Goal: Download file/media

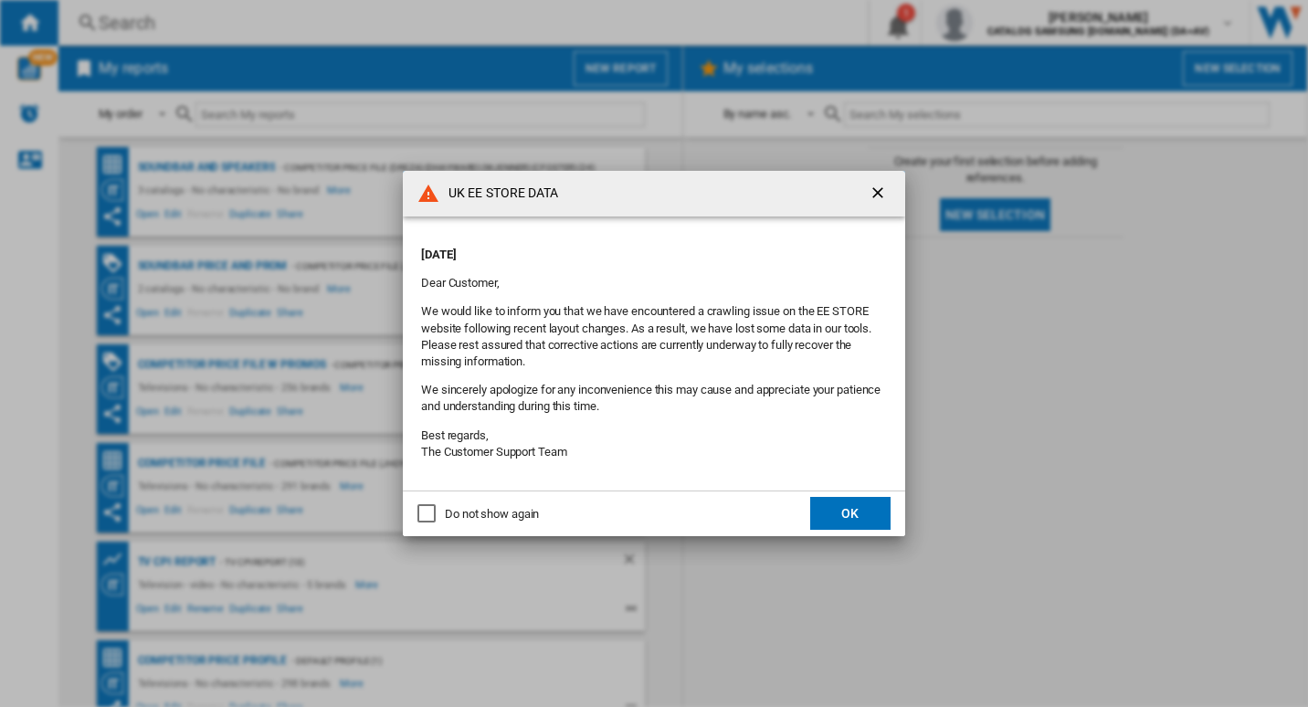
drag, startPoint x: 845, startPoint y: 508, endPoint x: 826, endPoint y: 485, distance: 29.8
click at [847, 508] on button "OK" at bounding box center [850, 513] width 80 height 33
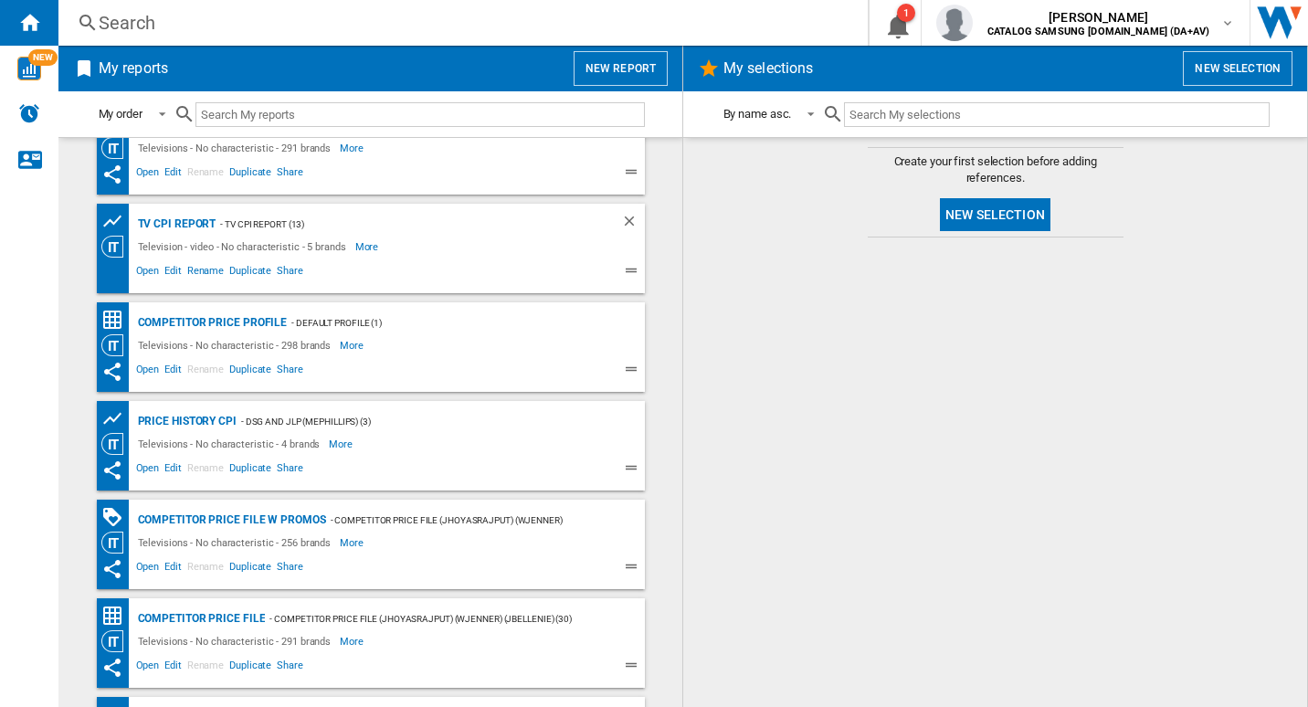
scroll to position [365, 0]
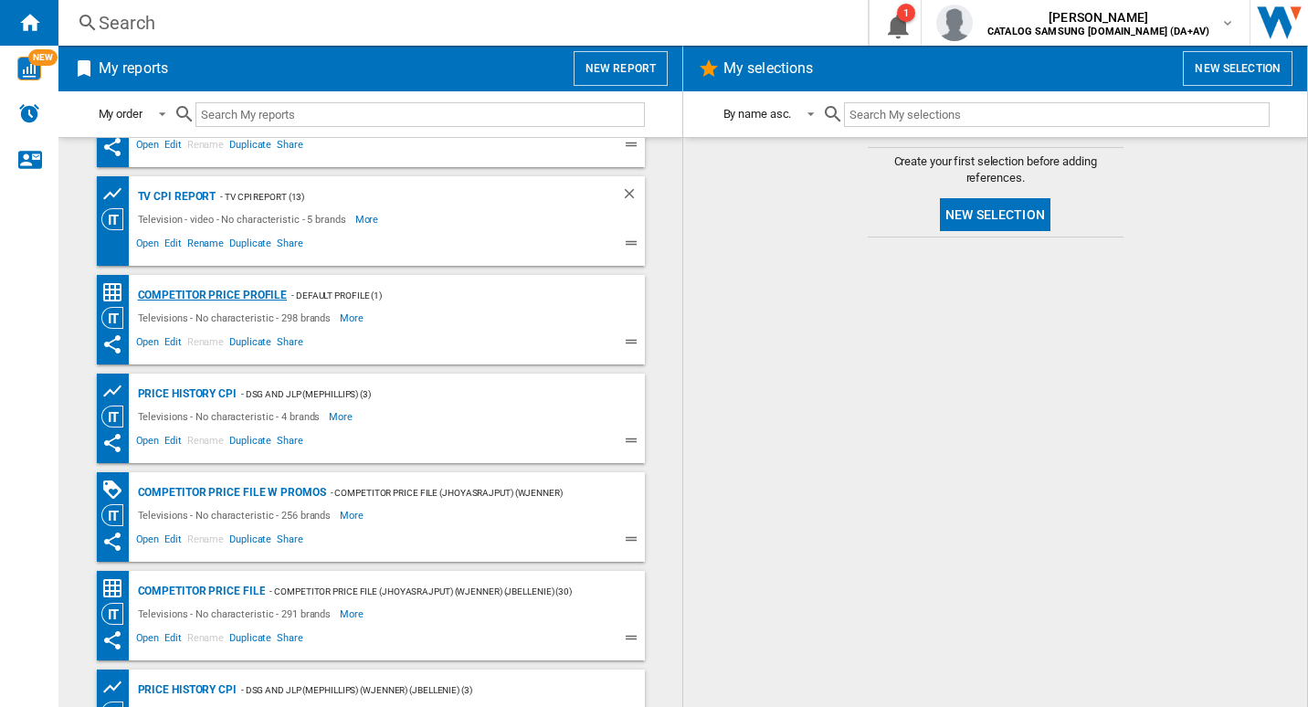
click at [230, 287] on div "Competitor Price Profile" at bounding box center [210, 295] width 154 height 23
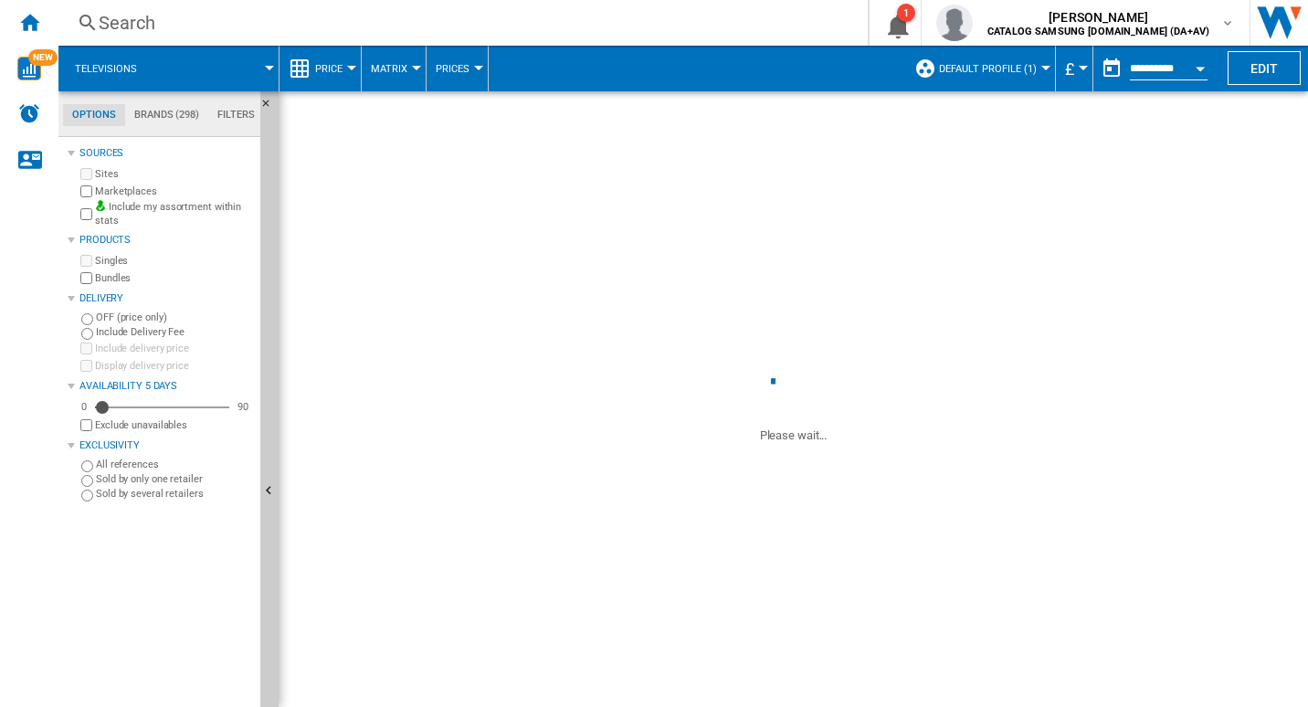
click at [1005, 73] on span "Default profile (1)" at bounding box center [988, 69] width 98 height 12
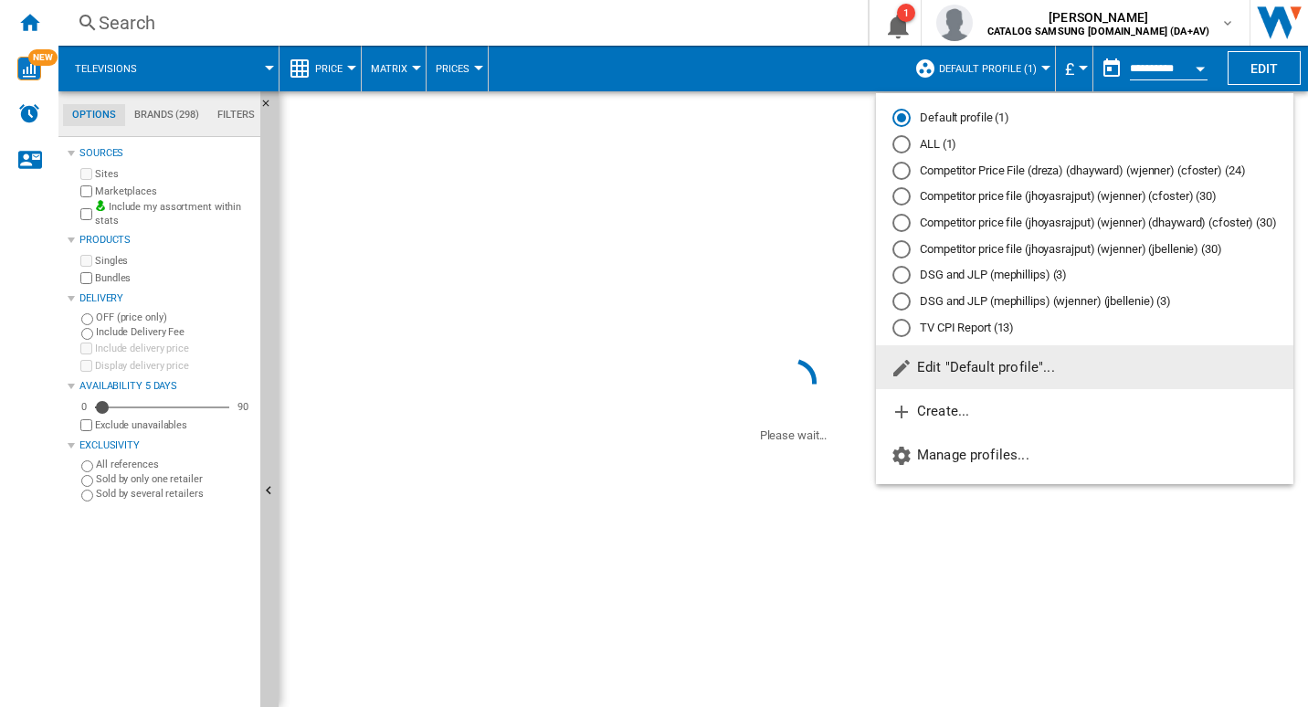
drag, startPoint x: 682, startPoint y: 238, endPoint x: 621, endPoint y: 248, distance: 61.3
click at [682, 238] on md-backdrop at bounding box center [654, 353] width 1308 height 707
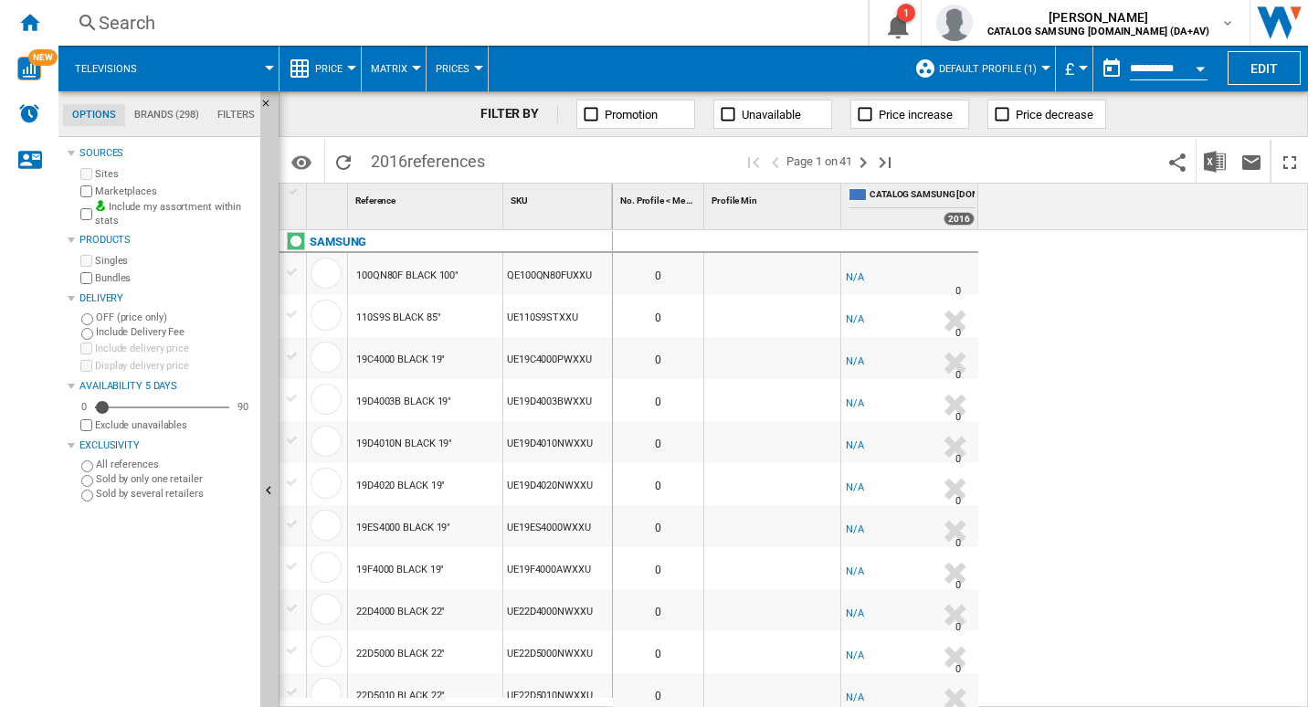
click at [1037, 69] on button "Default profile (1)" at bounding box center [992, 69] width 107 height 46
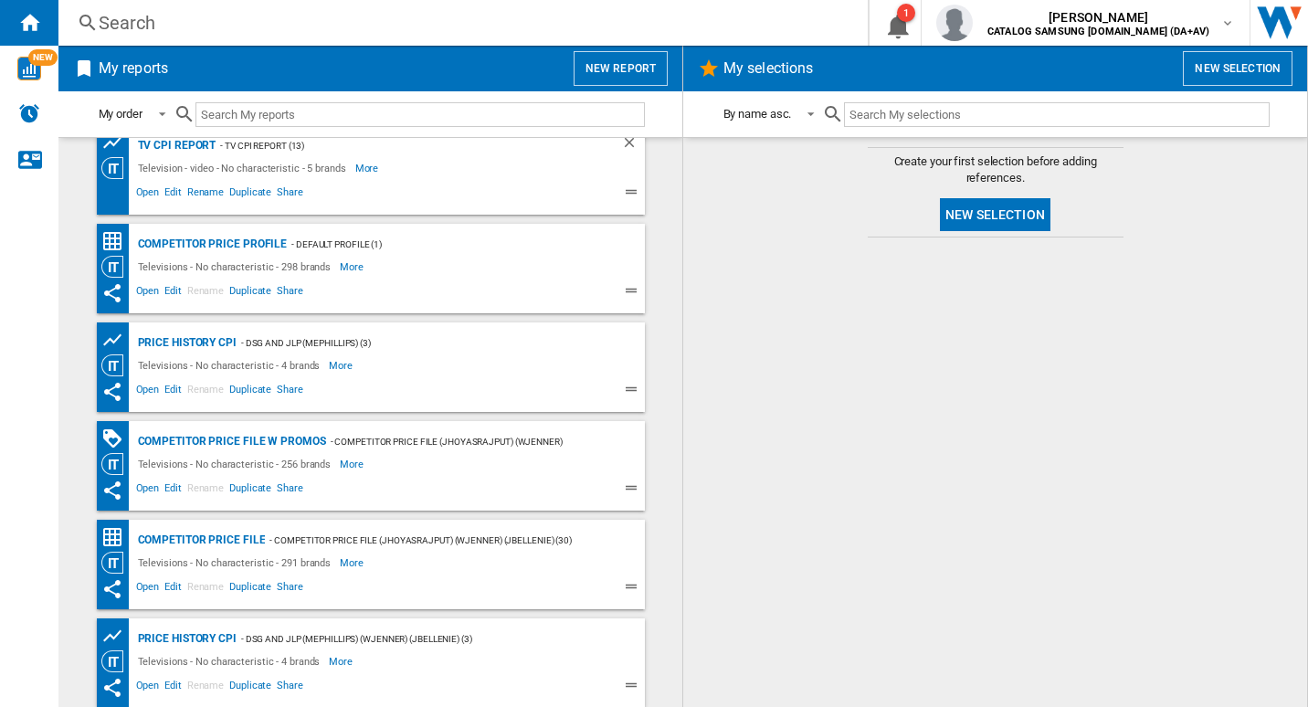
scroll to position [418, 0]
click at [292, 441] on div "Competitor price file w promos" at bounding box center [229, 440] width 193 height 23
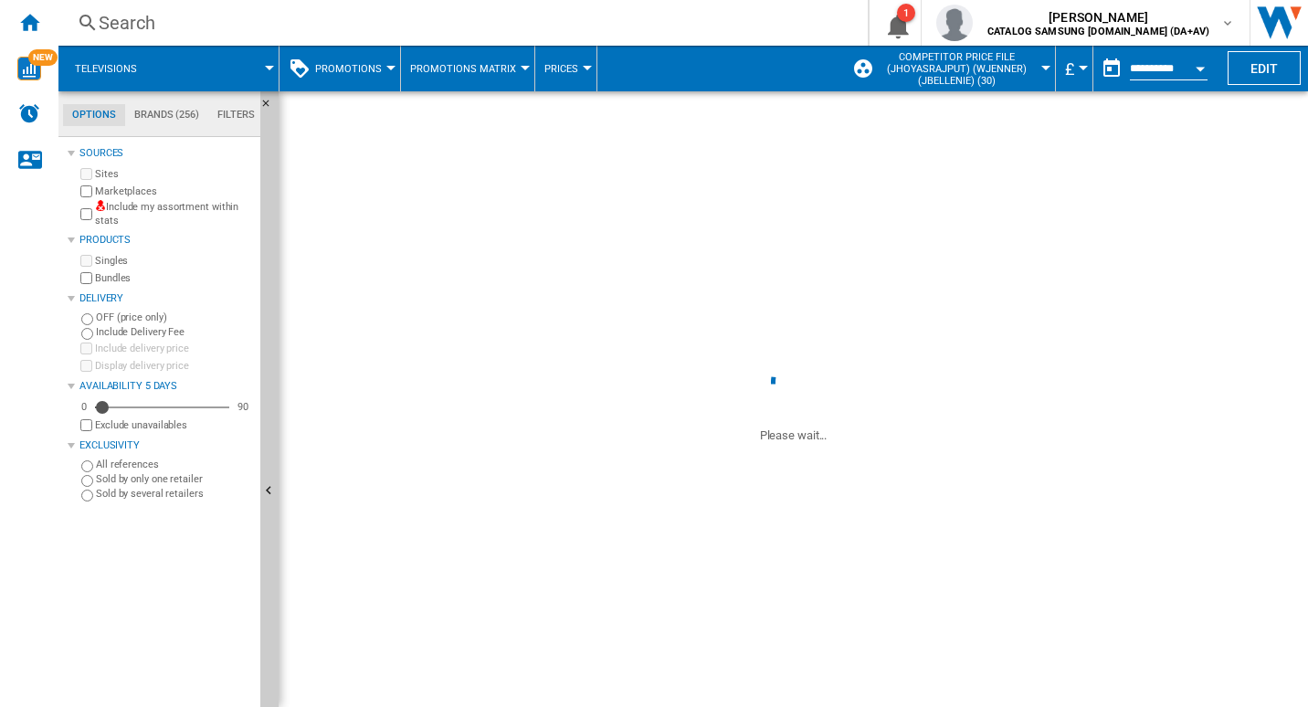
click at [1037, 66] on button "Competitor price file (jhoyasrajput) (wjenner) (jbellenie) (30)" at bounding box center [961, 69] width 169 height 46
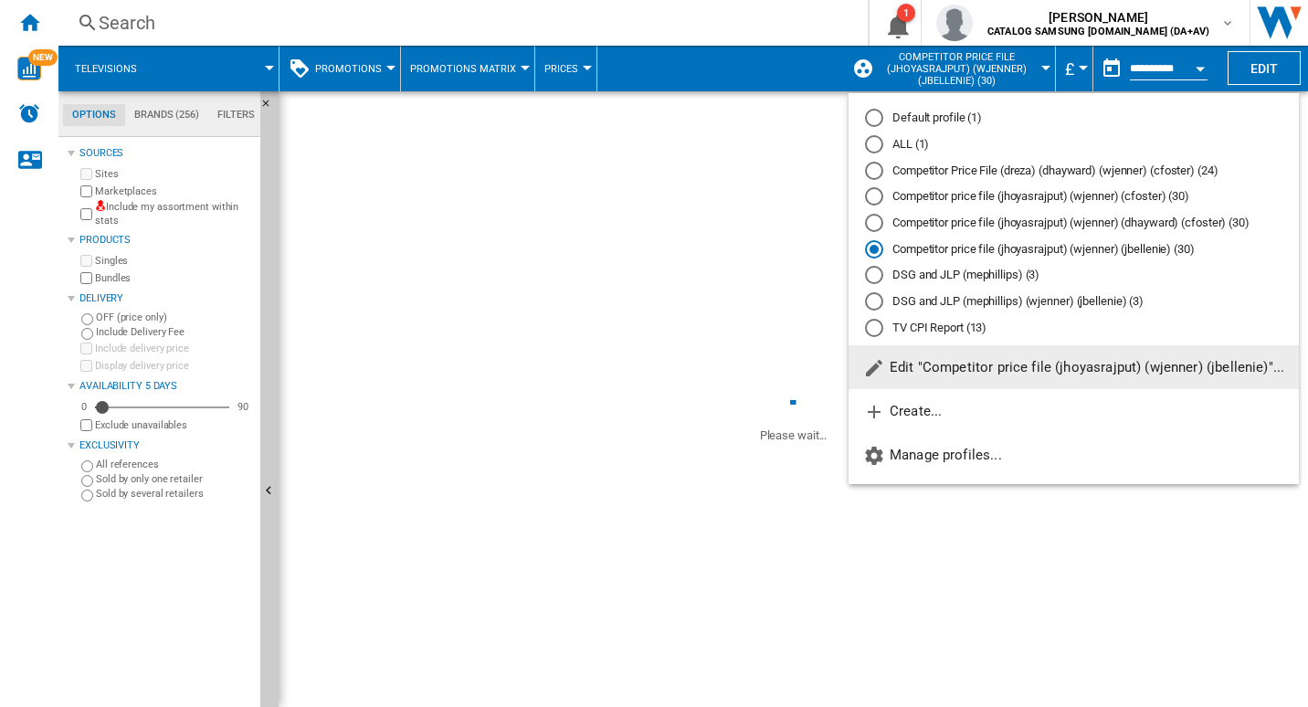
click at [564, 281] on md-backdrop at bounding box center [654, 353] width 1308 height 707
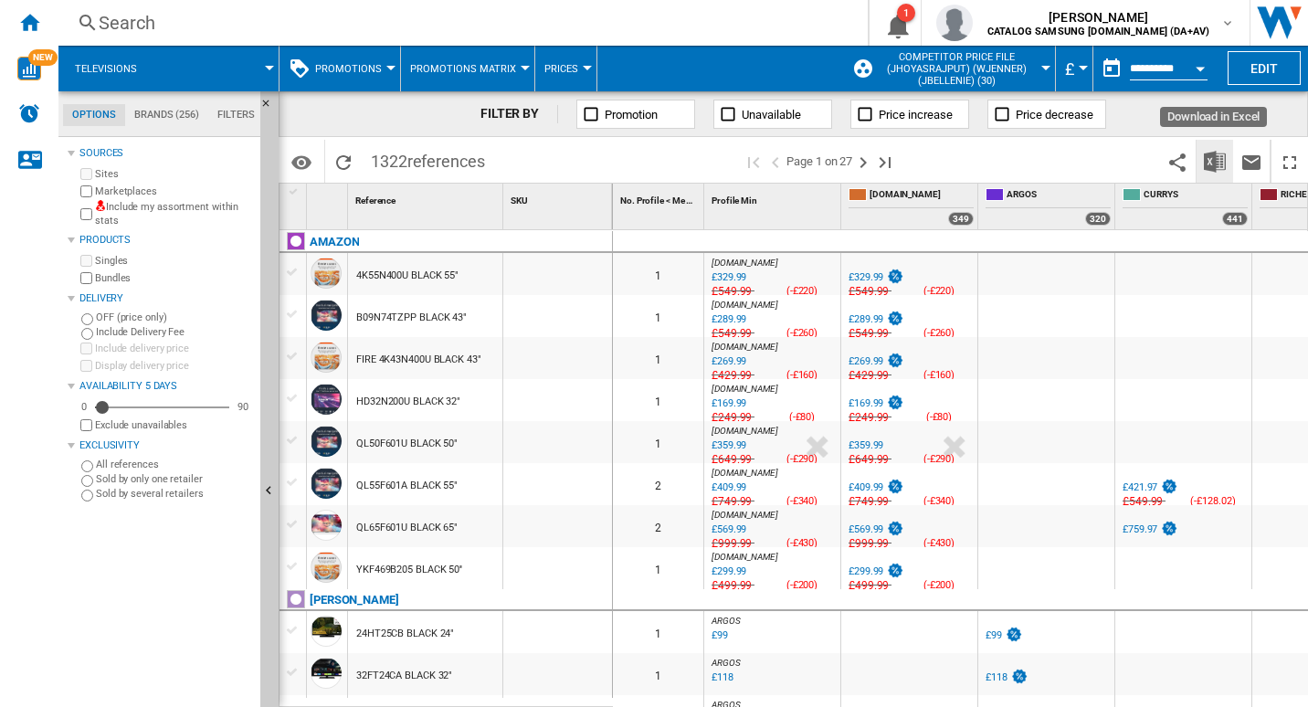
click at [1211, 166] on img "Download in Excel" at bounding box center [1215, 162] width 22 height 22
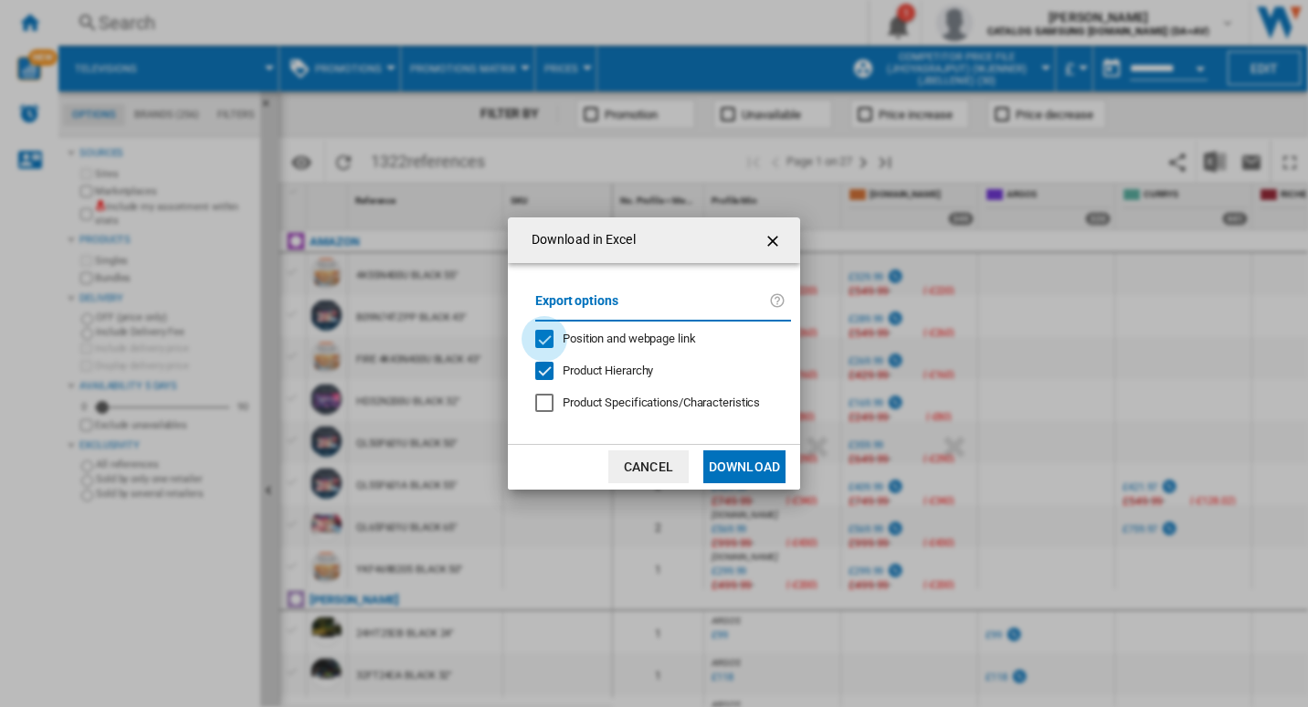
click at [554, 346] on div "Position and webpage link" at bounding box center [544, 339] width 18 height 18
click at [735, 454] on button "Download" at bounding box center [744, 466] width 82 height 33
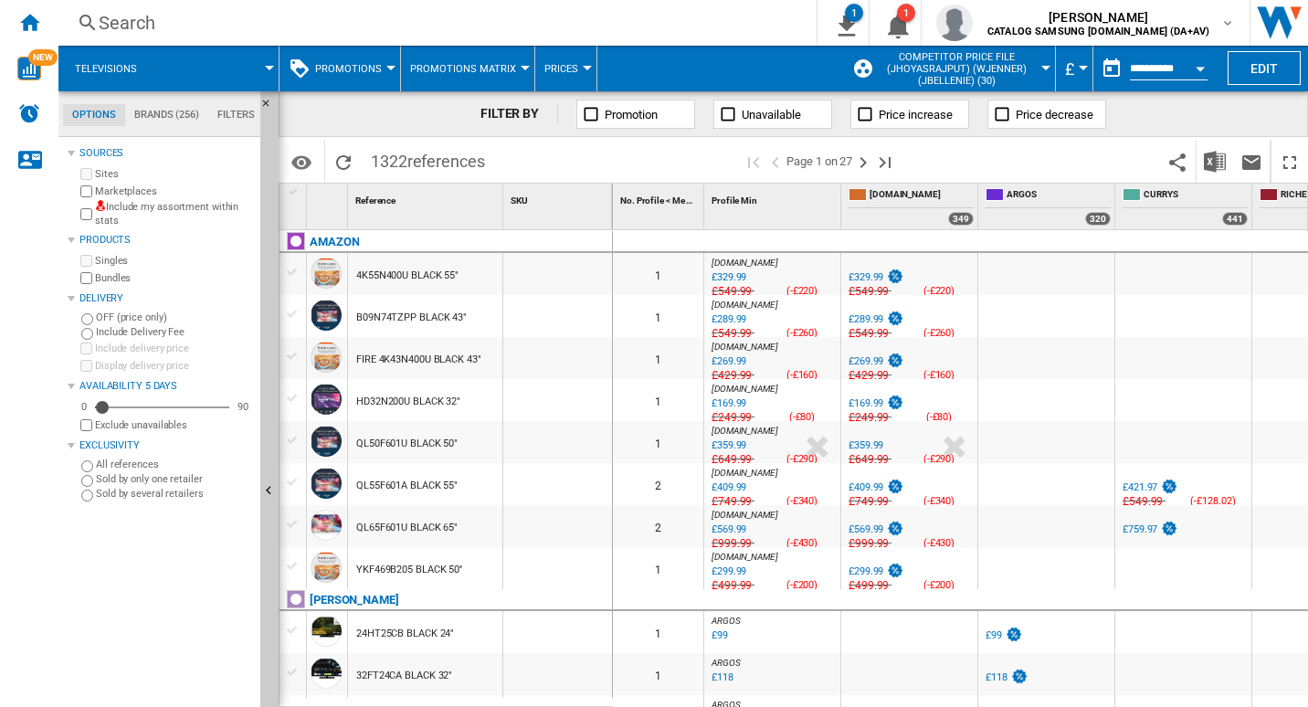
click at [856, 335] on div "£549.99" at bounding box center [867, 333] width 43 height 18
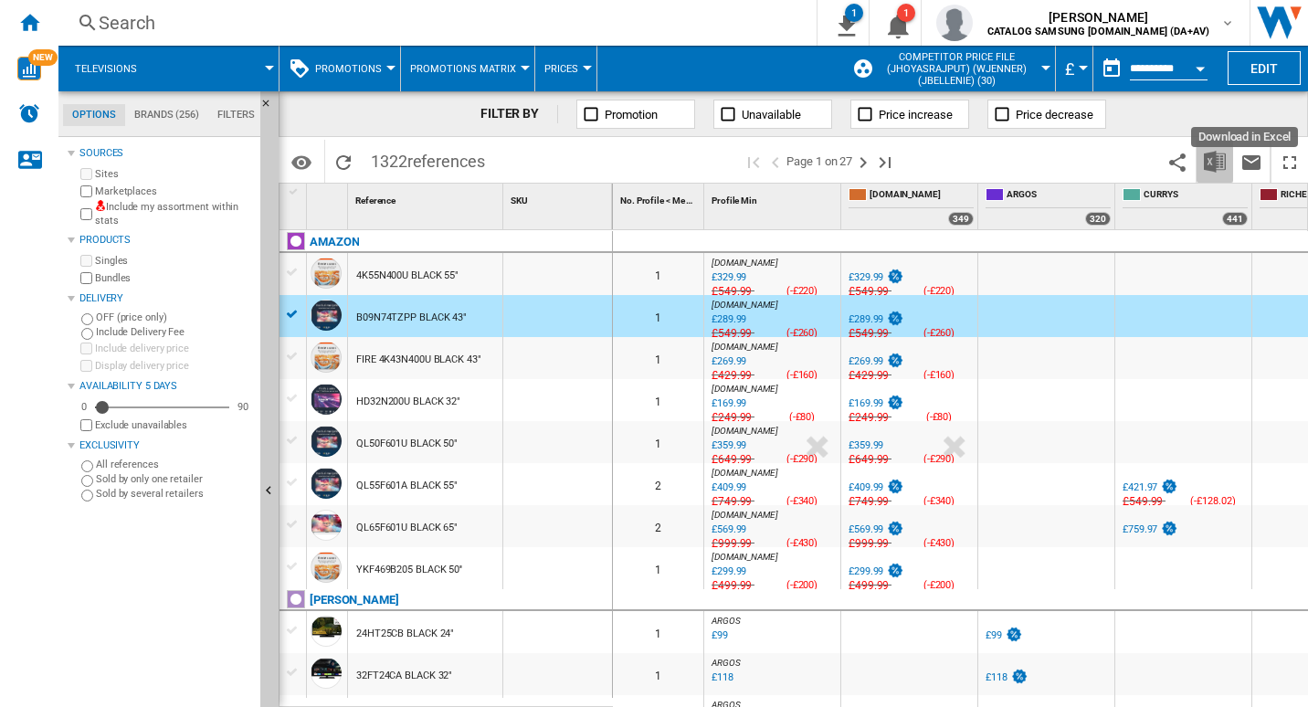
click at [1218, 161] on img "Download in Excel" at bounding box center [1215, 162] width 22 height 22
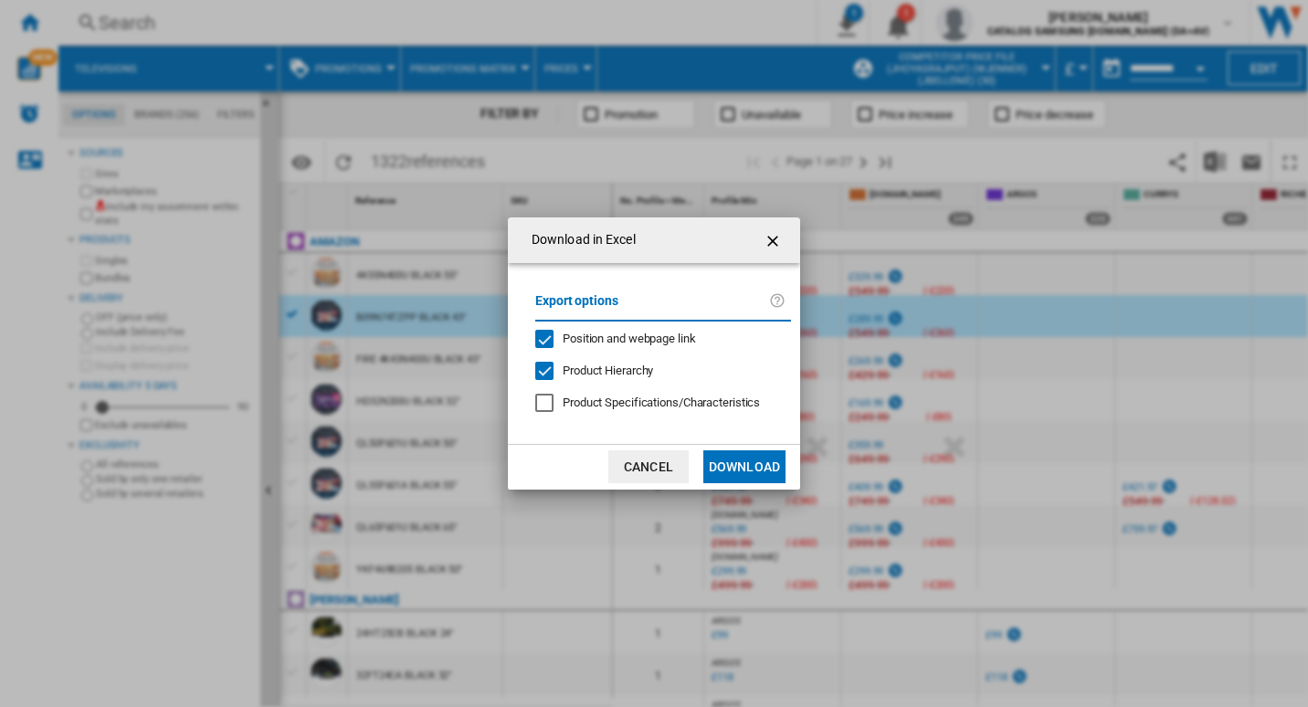
click at [549, 333] on div "Position and webpage link" at bounding box center [544, 339] width 18 height 18
click at [746, 460] on button "Download" at bounding box center [744, 466] width 82 height 33
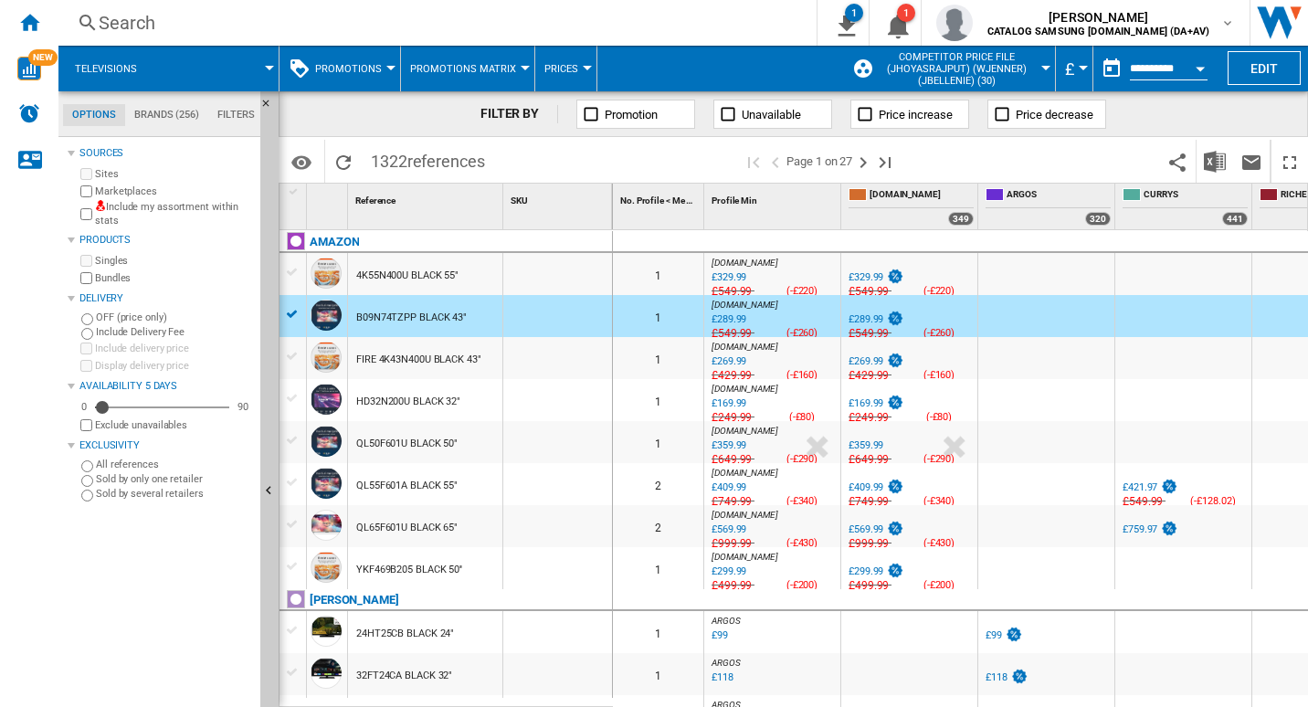
click at [627, 33] on div "Search" at bounding box center [434, 23] width 671 height 26
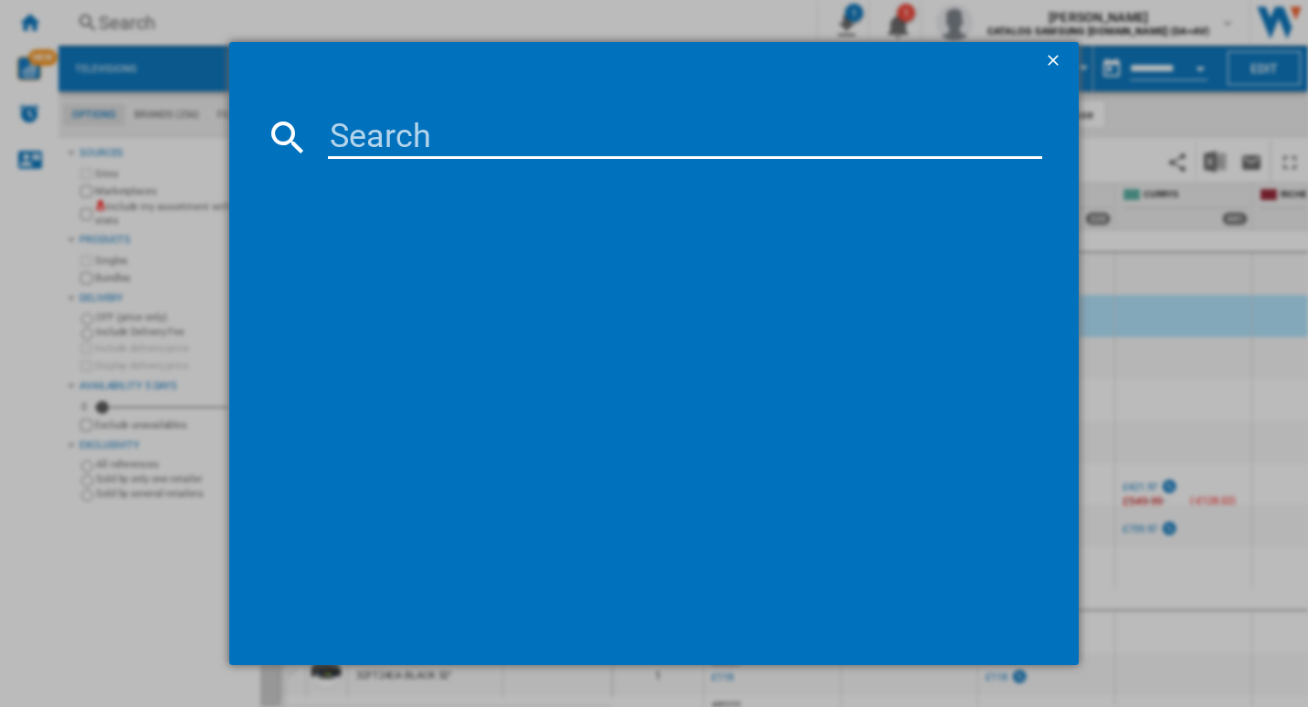
click at [1058, 57] on ng-md-icon "getI18NText('BUTTONS.CLOSE_DIALOG')" at bounding box center [1055, 62] width 22 height 22
